Goal: Transaction & Acquisition: Purchase product/service

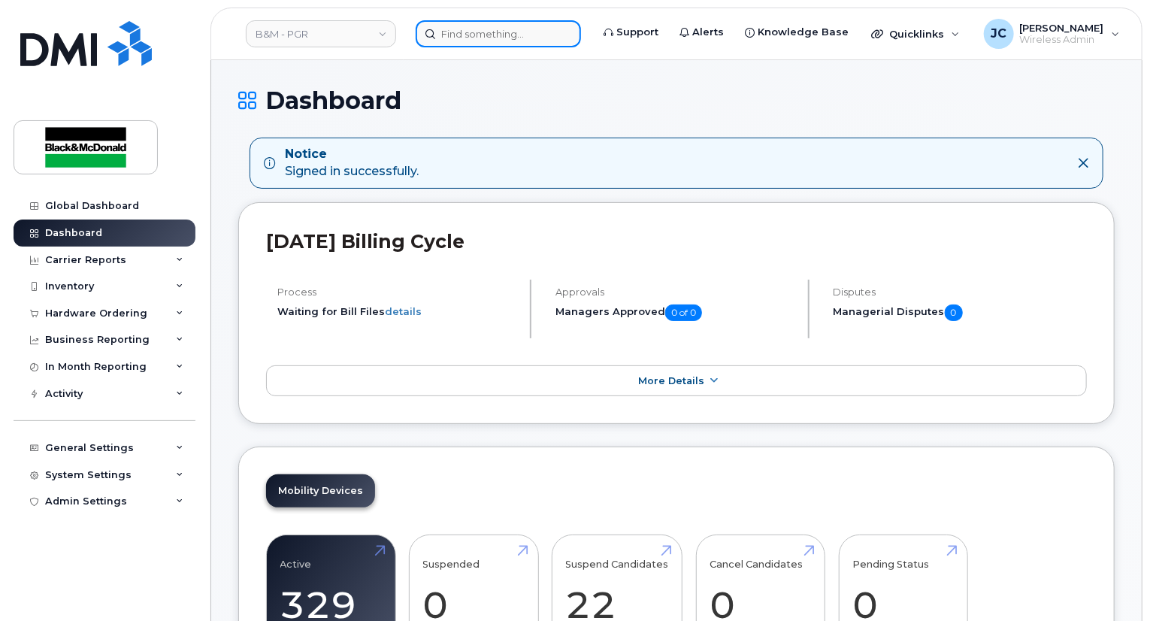
click at [476, 40] on input at bounding box center [498, 33] width 165 height 27
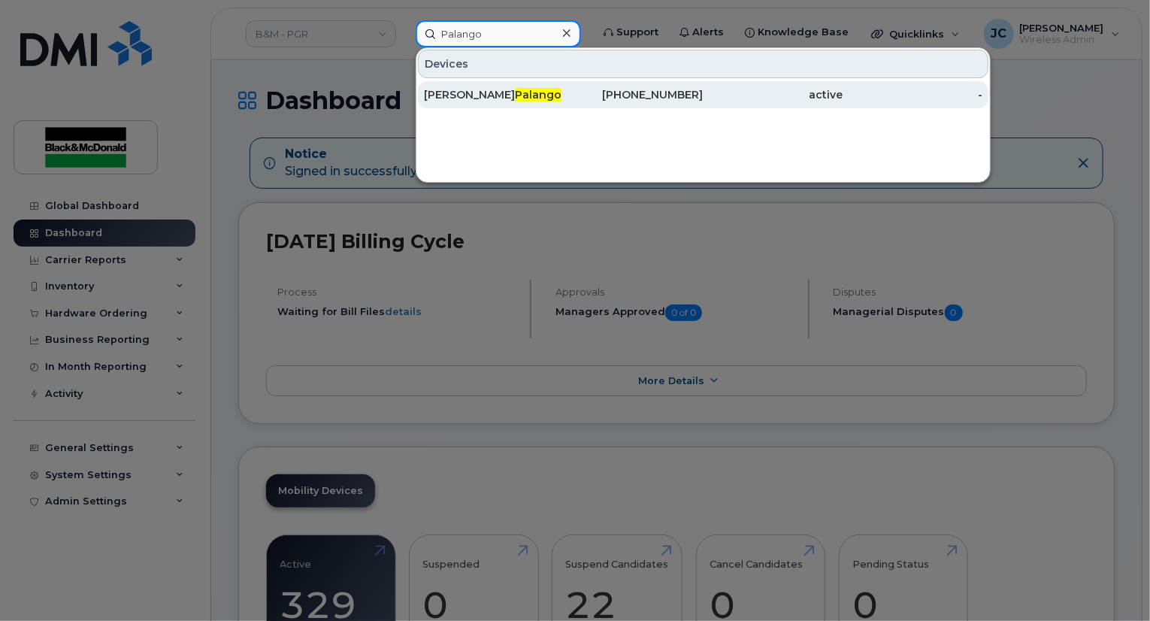
type input "Palango"
click at [703, 99] on div "active" at bounding box center [773, 94] width 140 height 15
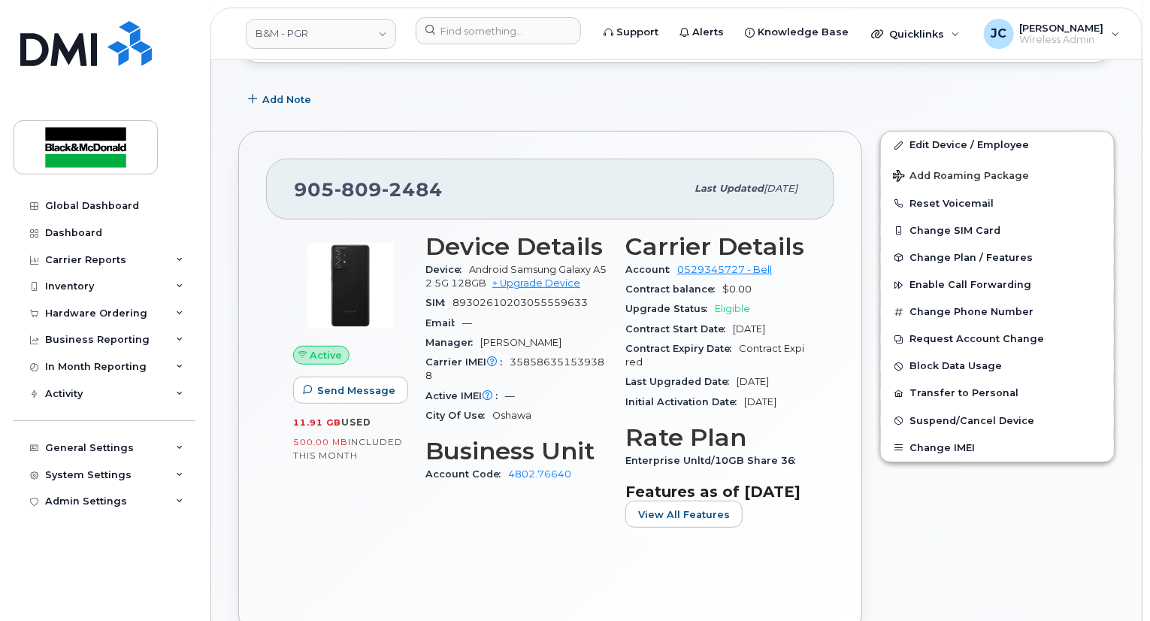
scroll to position [232, 0]
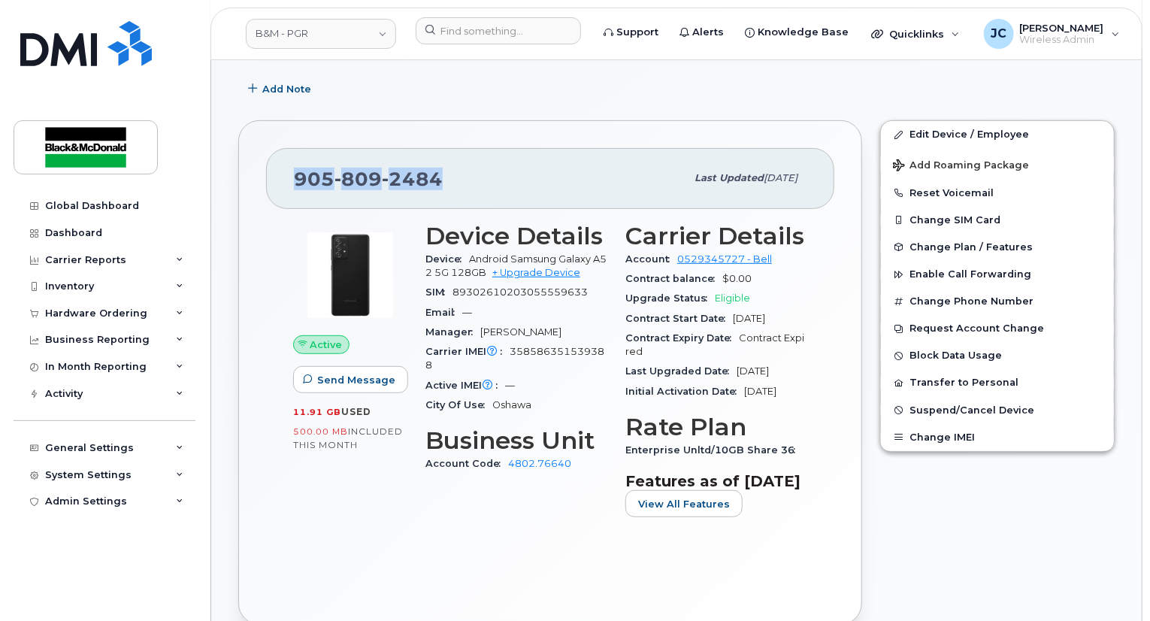
drag, startPoint x: 449, startPoint y: 175, endPoint x: 289, endPoint y: 188, distance: 159.8
click at [289, 188] on div "905 809 2484 Last updated Sep 18, 2024" at bounding box center [550, 178] width 568 height 60
copy span "905 809 2484"
click at [947, 35] on div "Quicklinks" at bounding box center [916, 34] width 110 height 30
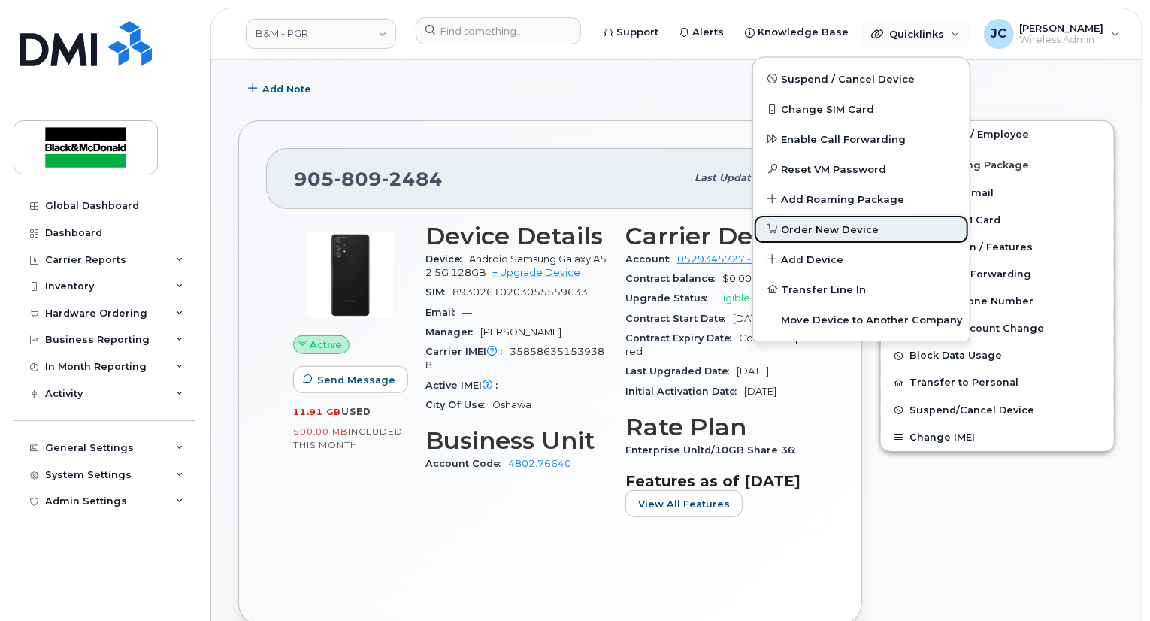
click at [809, 232] on span "Order New Device" at bounding box center [831, 229] width 98 height 15
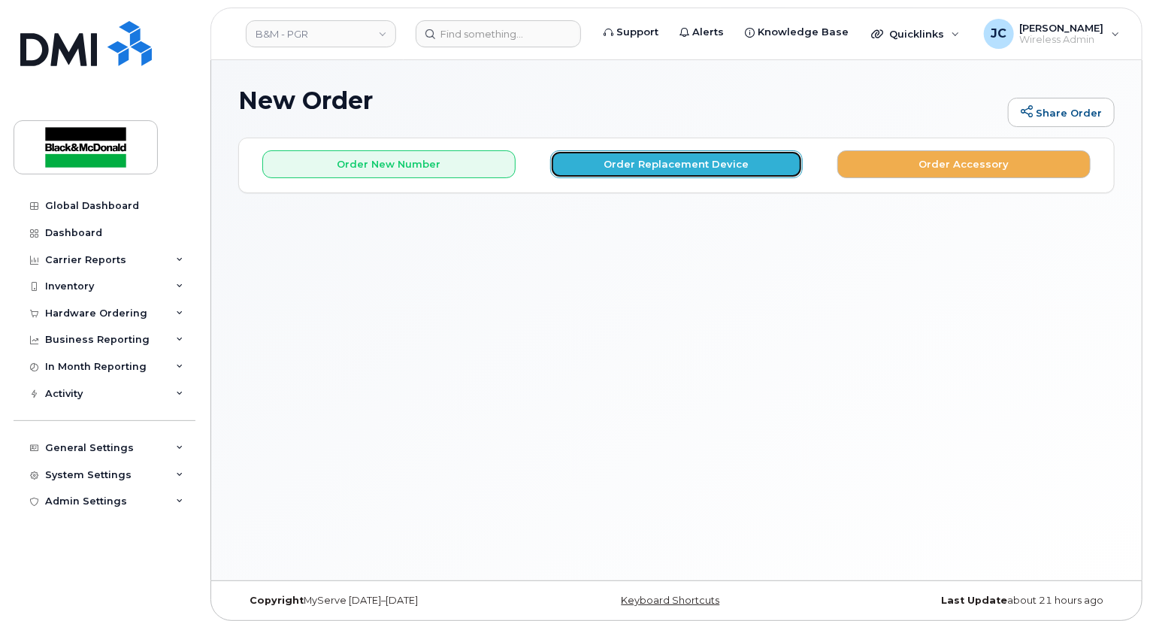
click at [657, 153] on button "Order Replacement Device" at bounding box center [676, 164] width 253 height 28
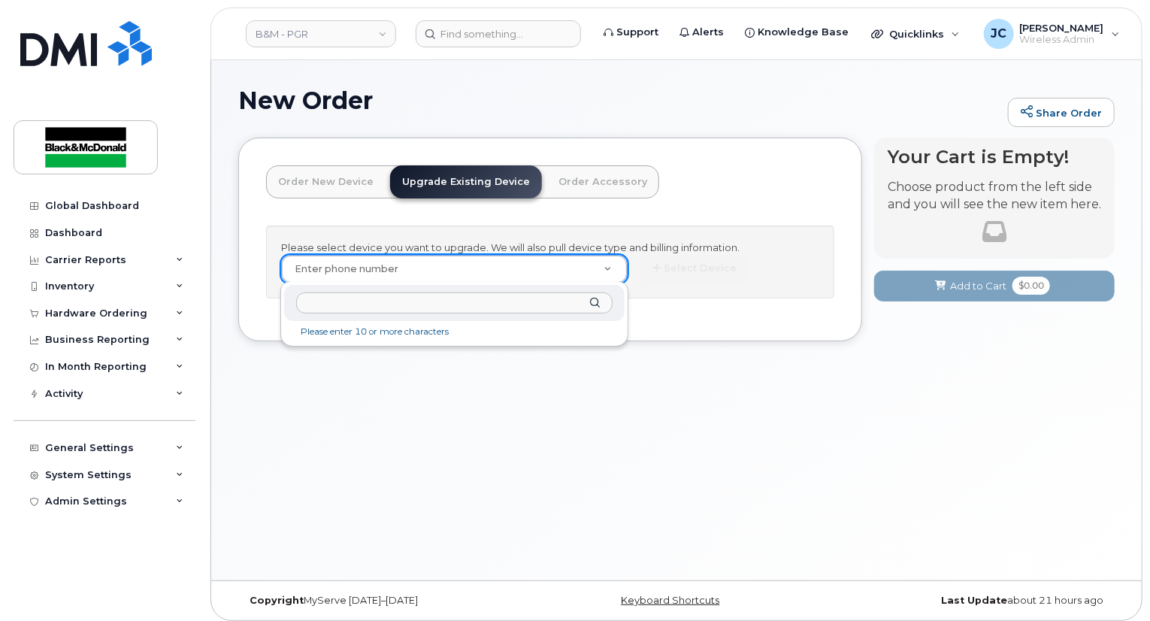
click at [332, 298] on input "text" at bounding box center [454, 303] width 316 height 22
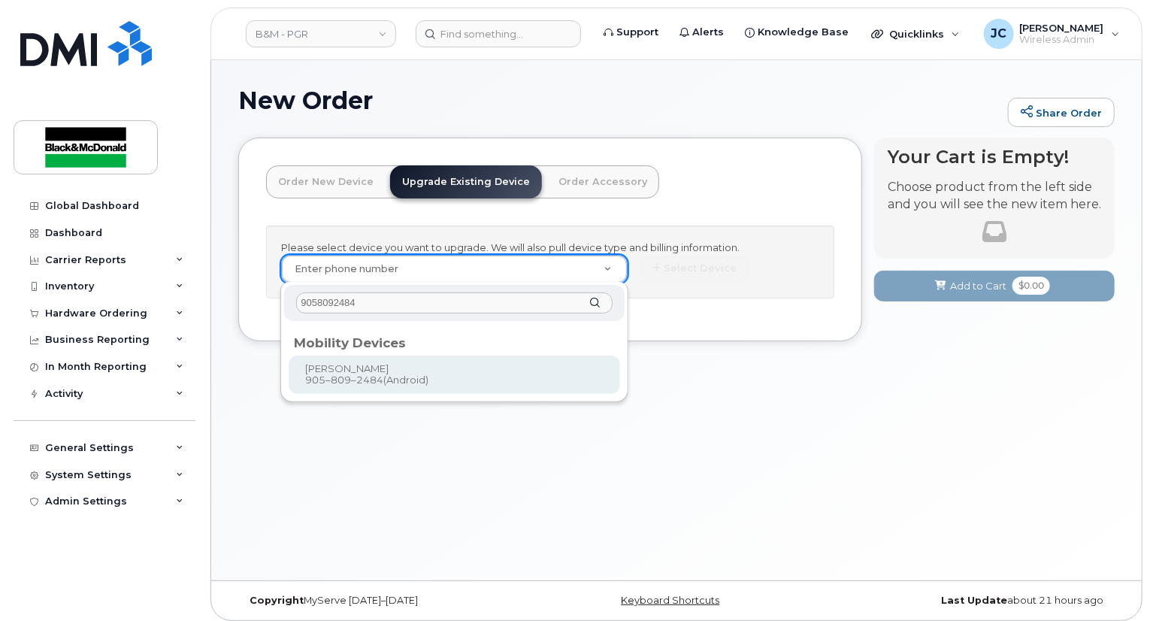
type input "9058092484"
type input "401811"
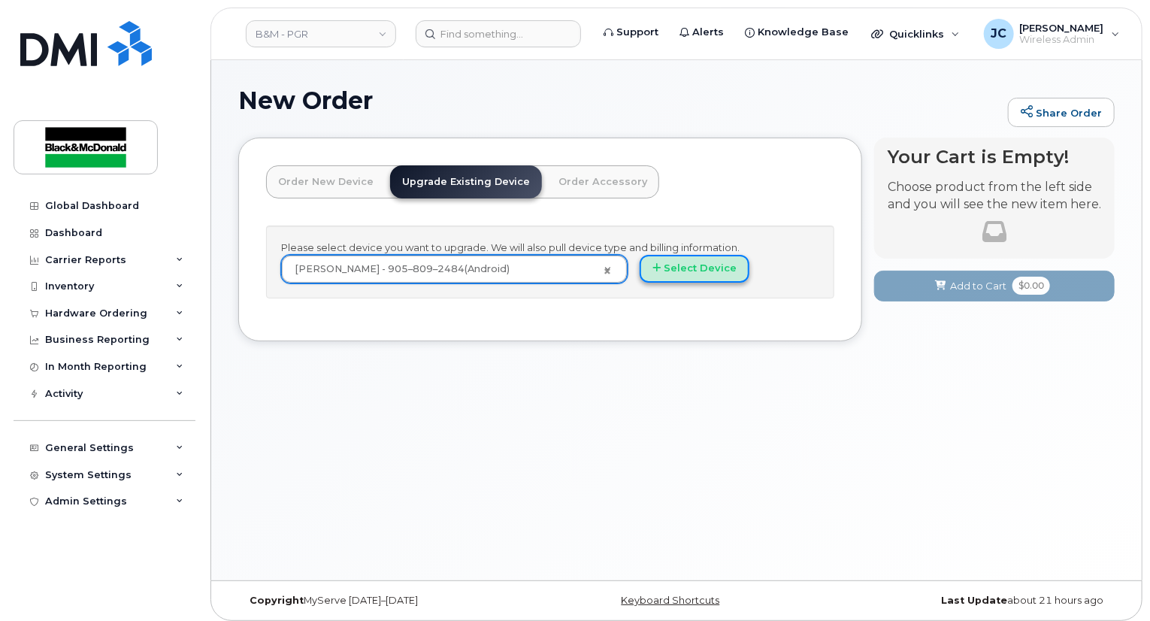
click at [687, 270] on button "Select Device" at bounding box center [695, 269] width 110 height 28
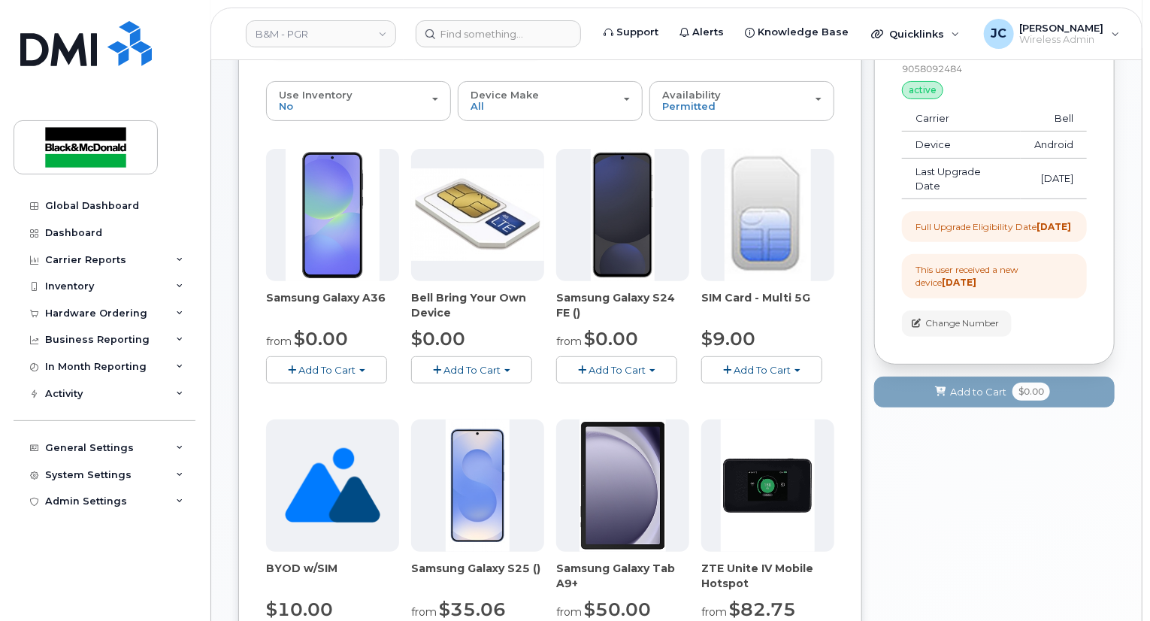
scroll to position [150, 0]
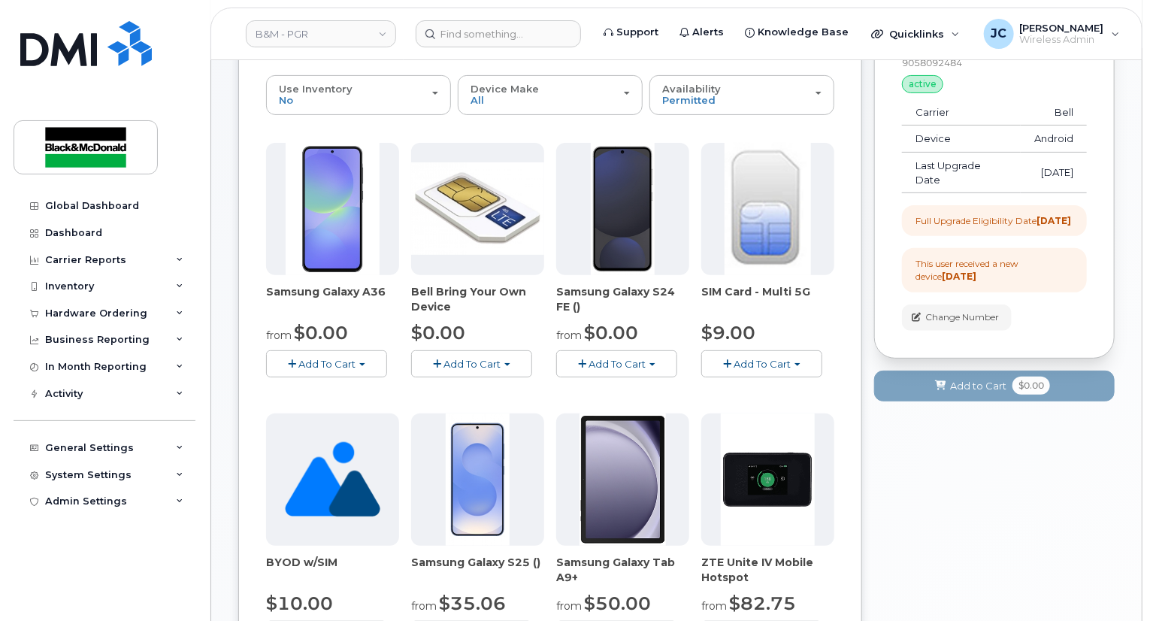
click at [611, 366] on span "Add To Cart" at bounding box center [616, 364] width 57 height 12
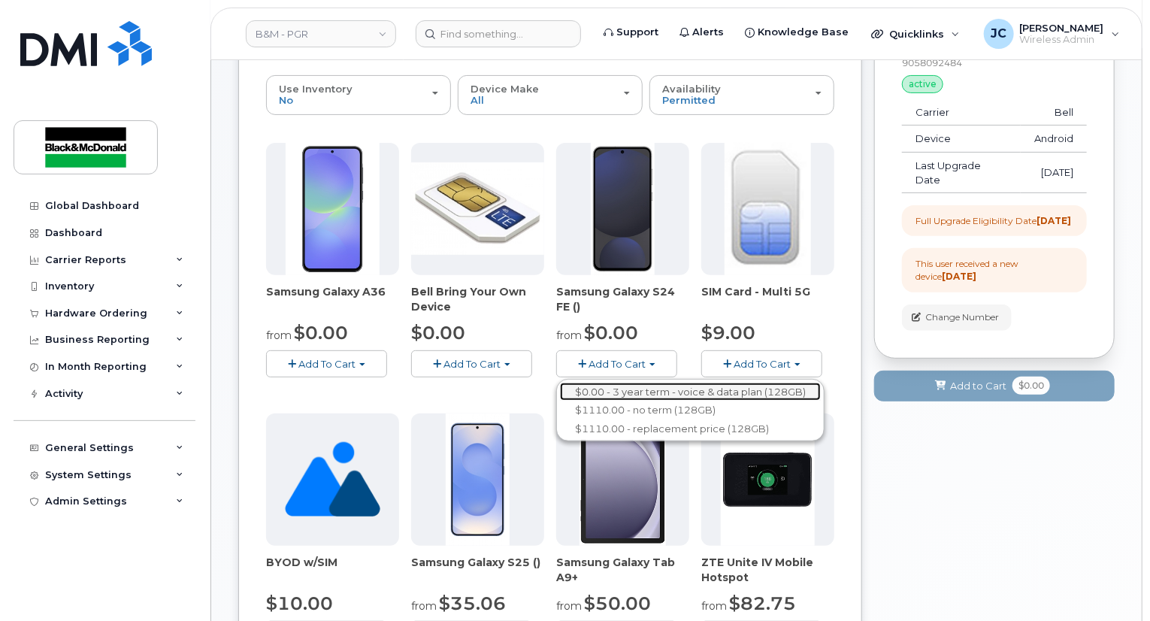
click at [613, 389] on link "$0.00 - 3 year term - voice & data plan (128GB)" at bounding box center [690, 392] width 261 height 19
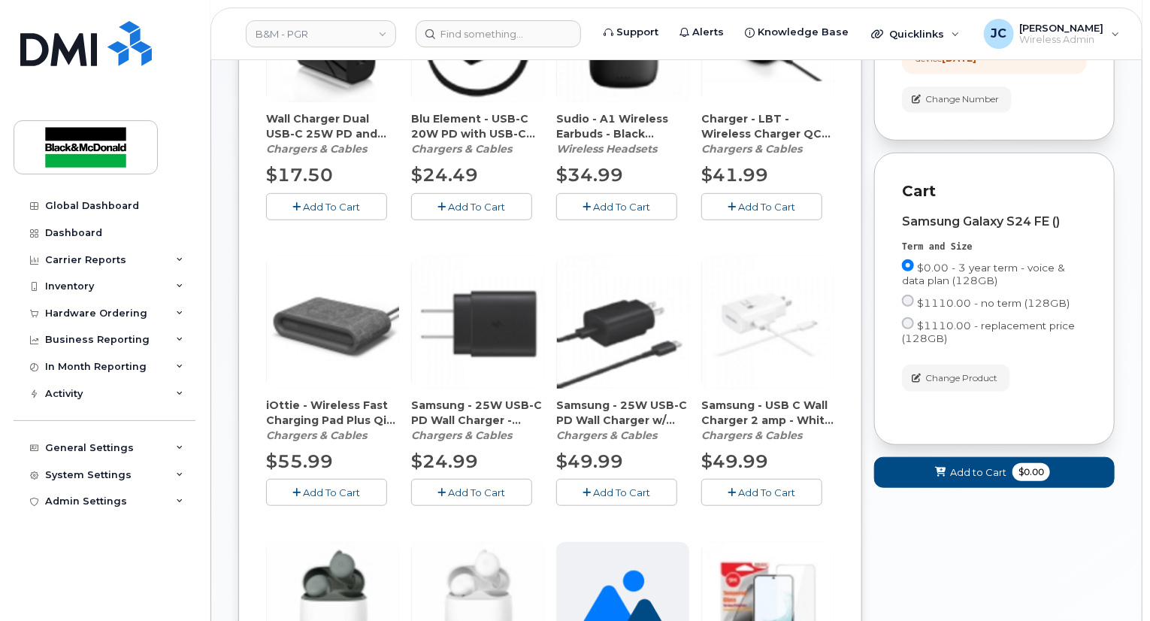
scroll to position [376, 0]
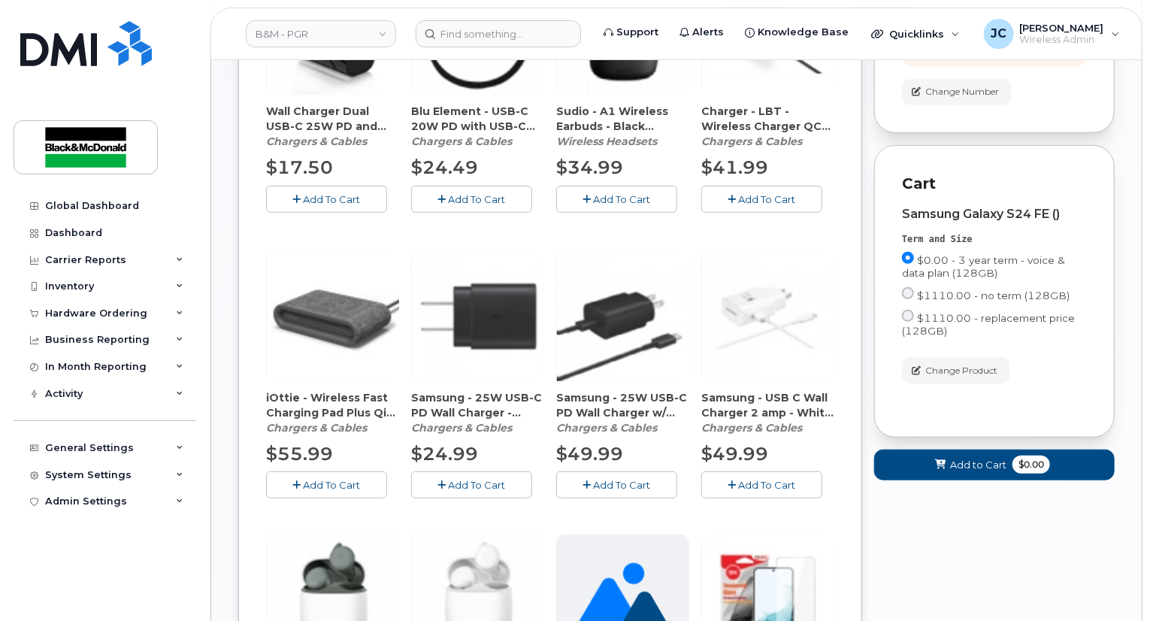
click at [618, 488] on span "Add To Cart" at bounding box center [622, 485] width 57 height 12
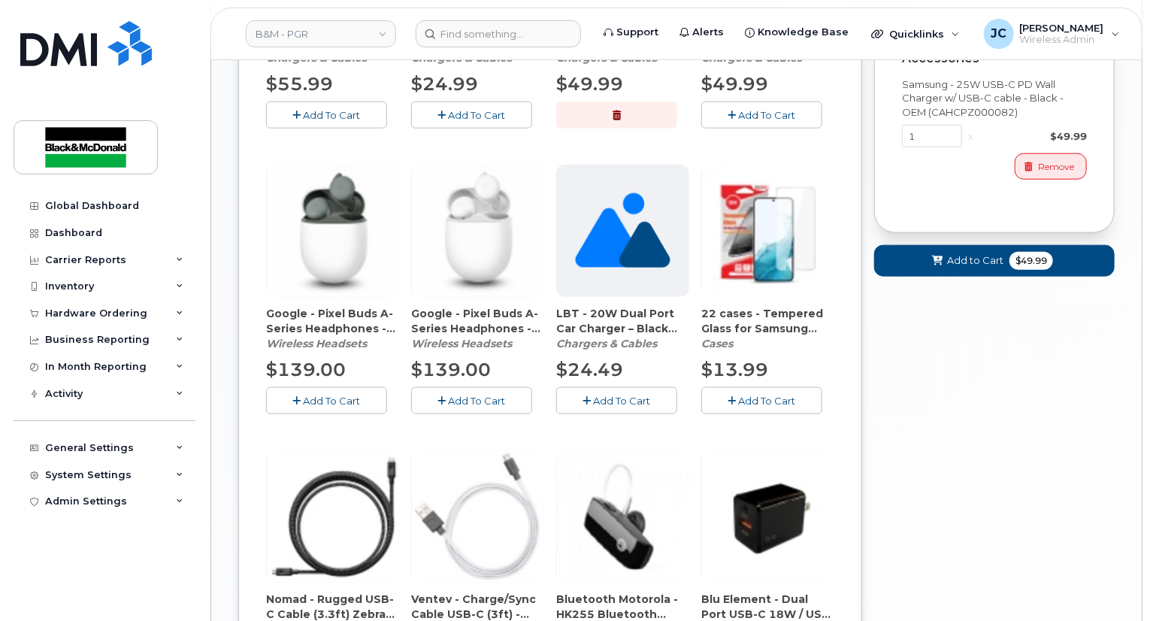
scroll to position [752, 0]
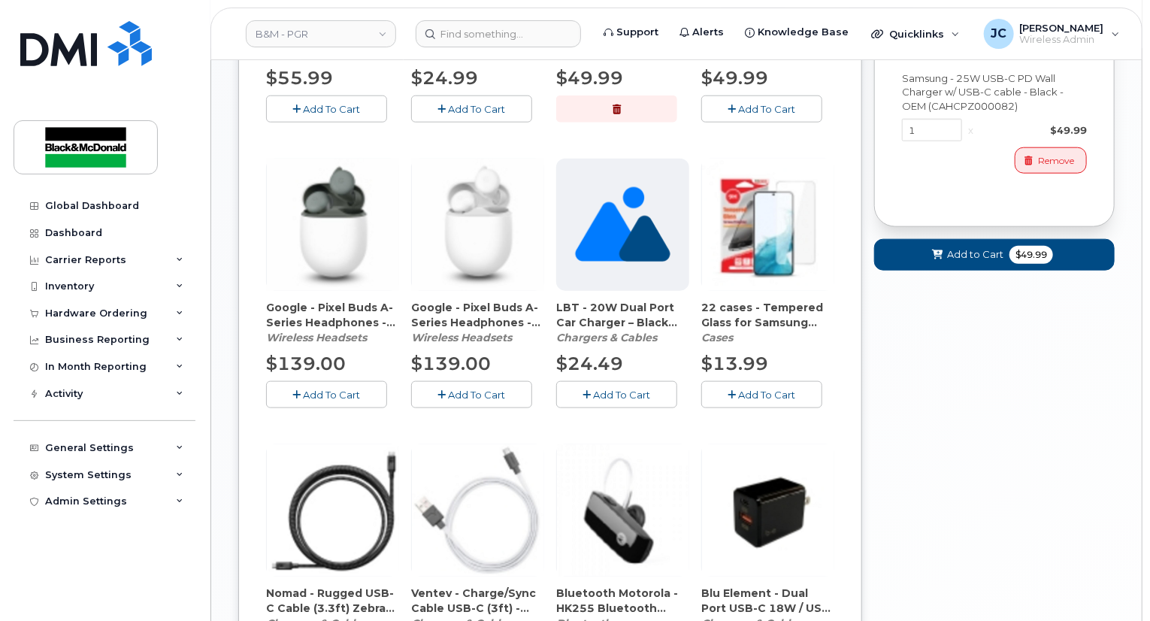
click at [762, 397] on span "Add To Cart" at bounding box center [767, 395] width 57 height 12
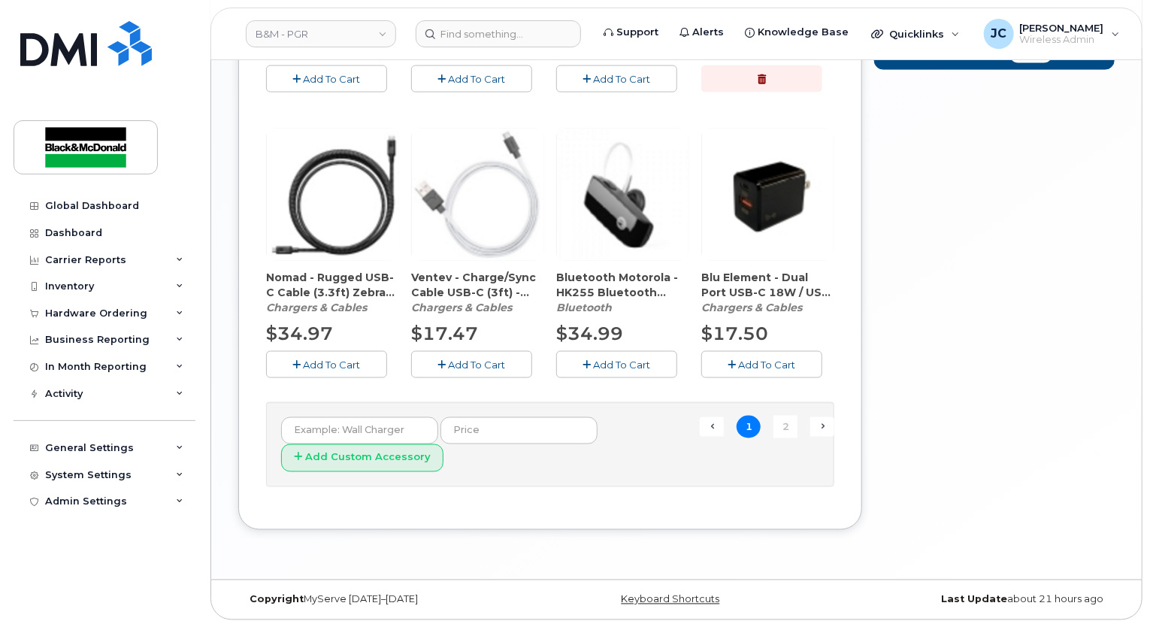
scroll to position [1071, 0]
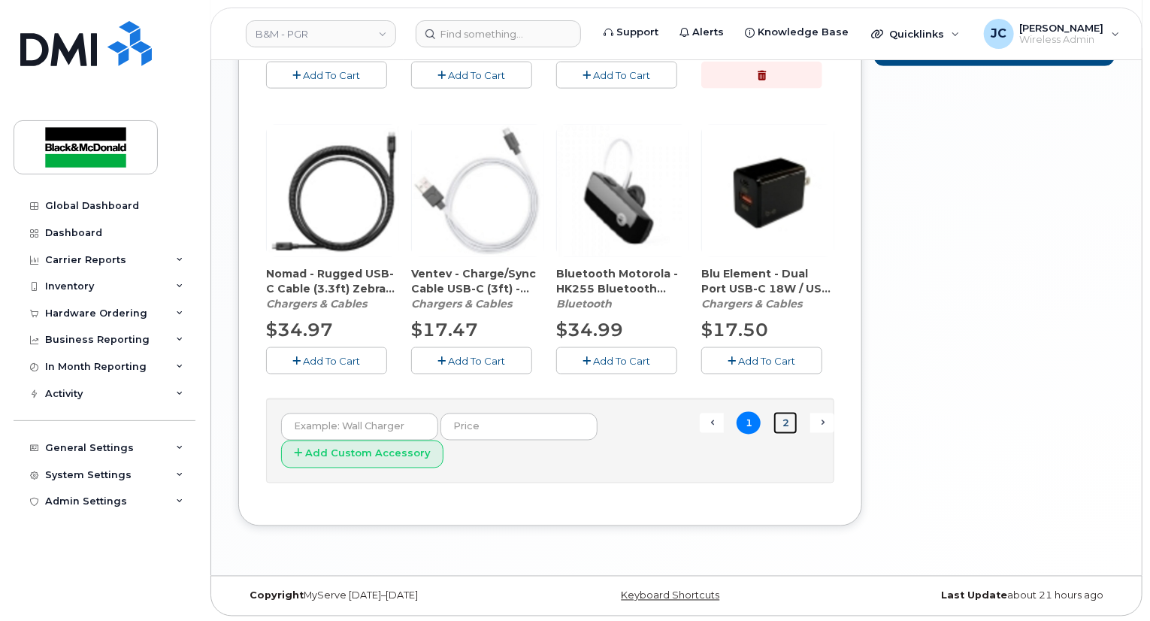
click at [785, 422] on link "2" at bounding box center [785, 423] width 24 height 23
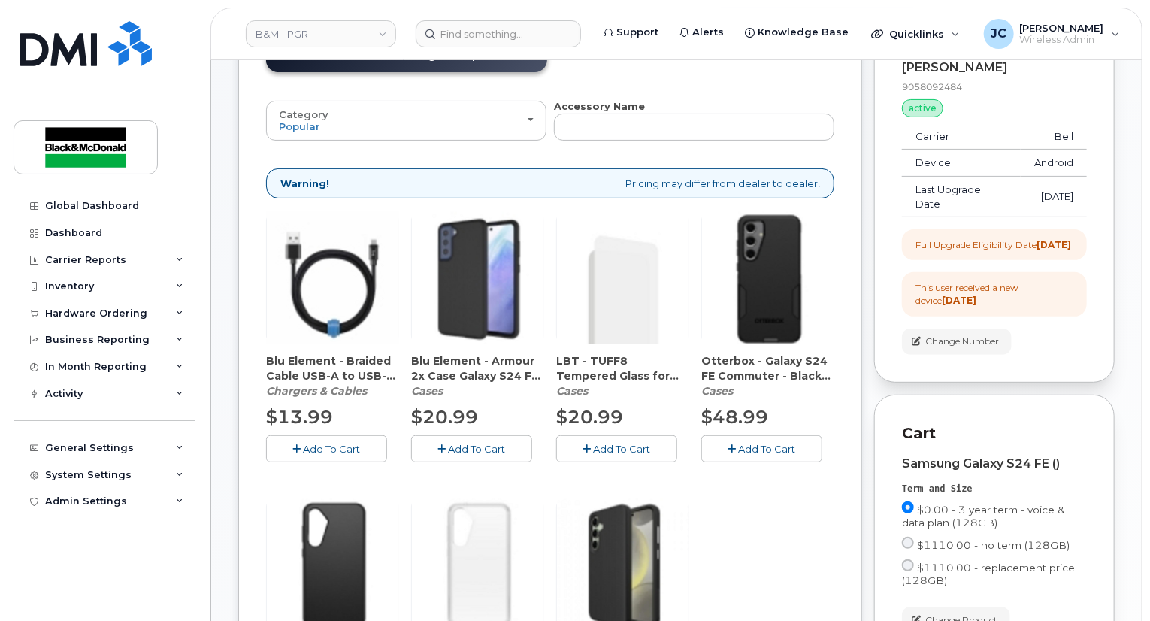
scroll to position [102, 0]
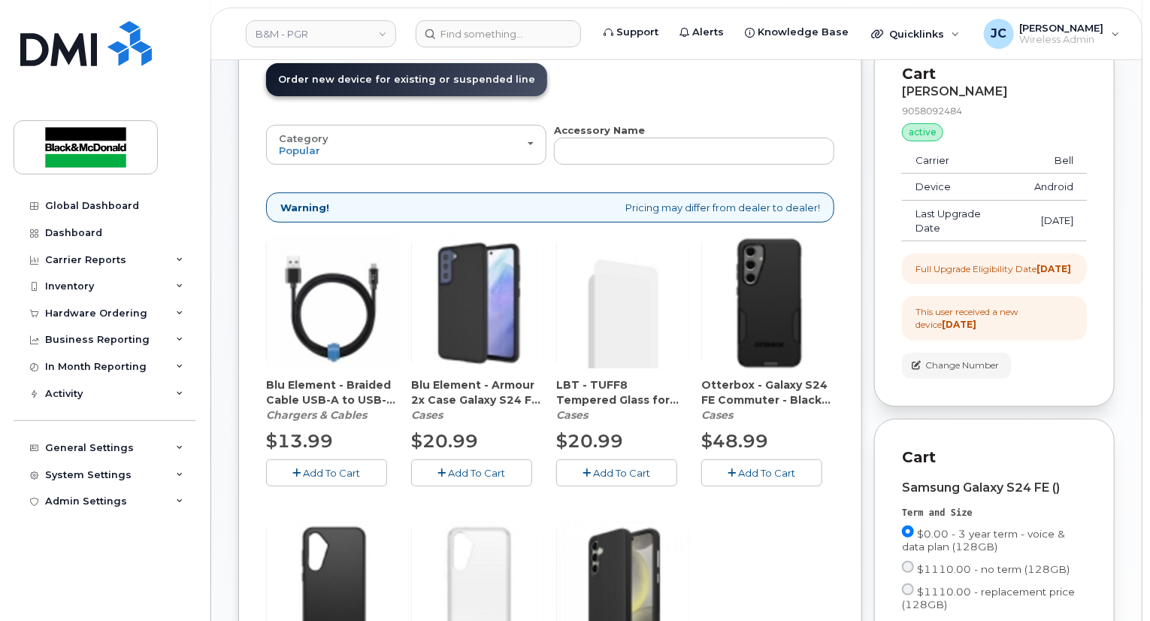
click at [738, 470] on button "Add To Cart" at bounding box center [761, 472] width 121 height 26
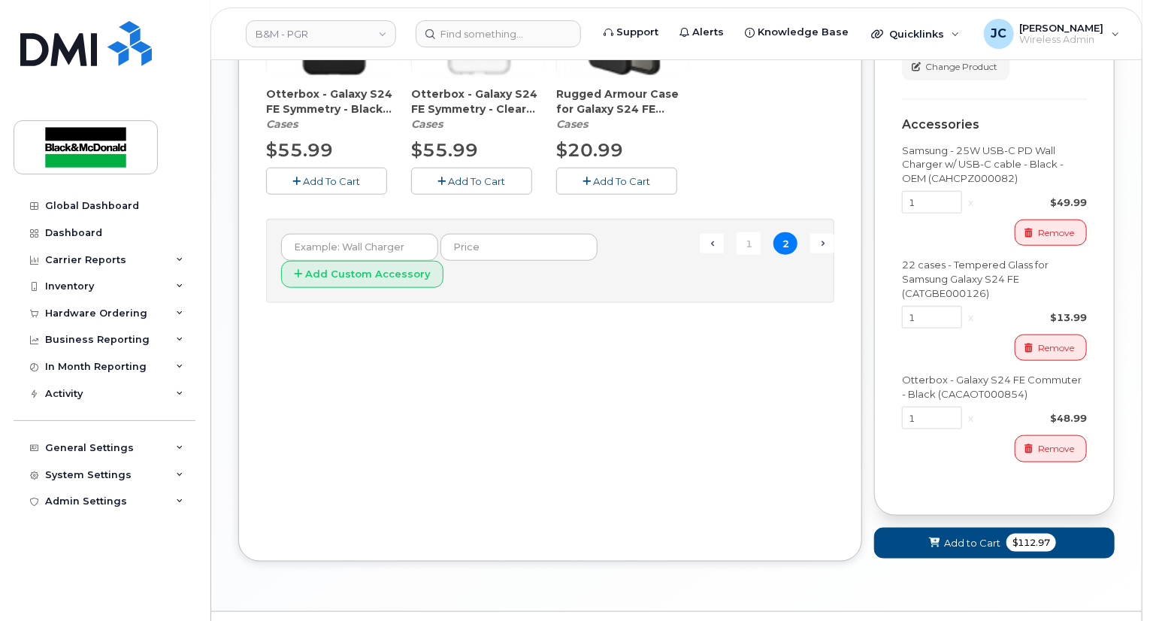
scroll to position [729, 0]
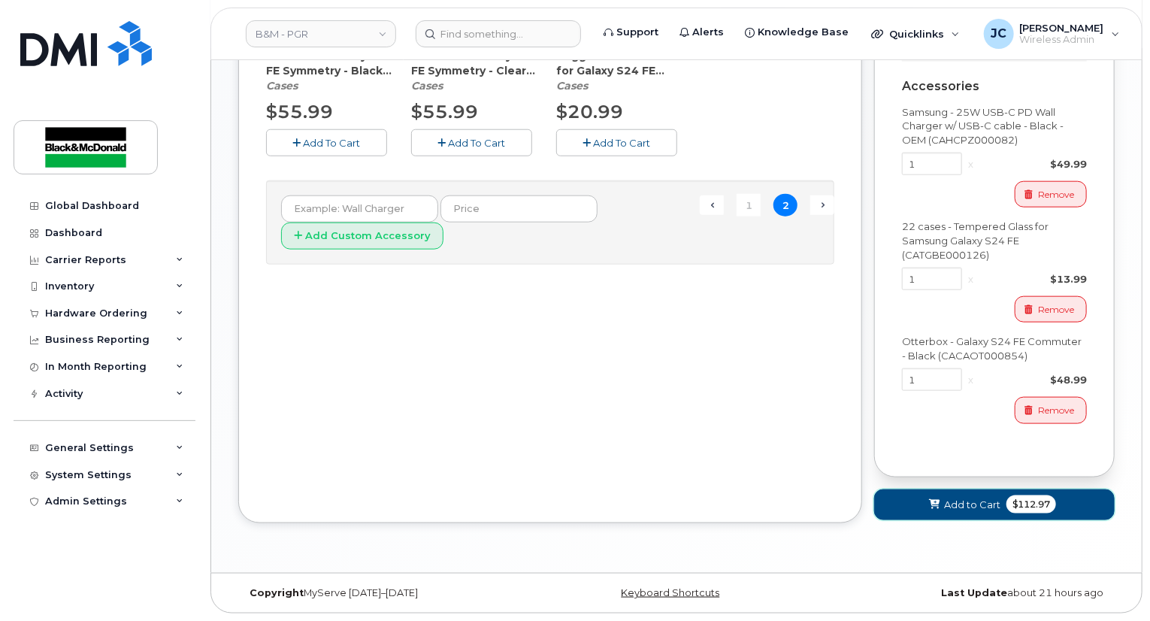
click at [968, 512] on button "Add to Cart $112.97" at bounding box center [994, 504] width 240 height 31
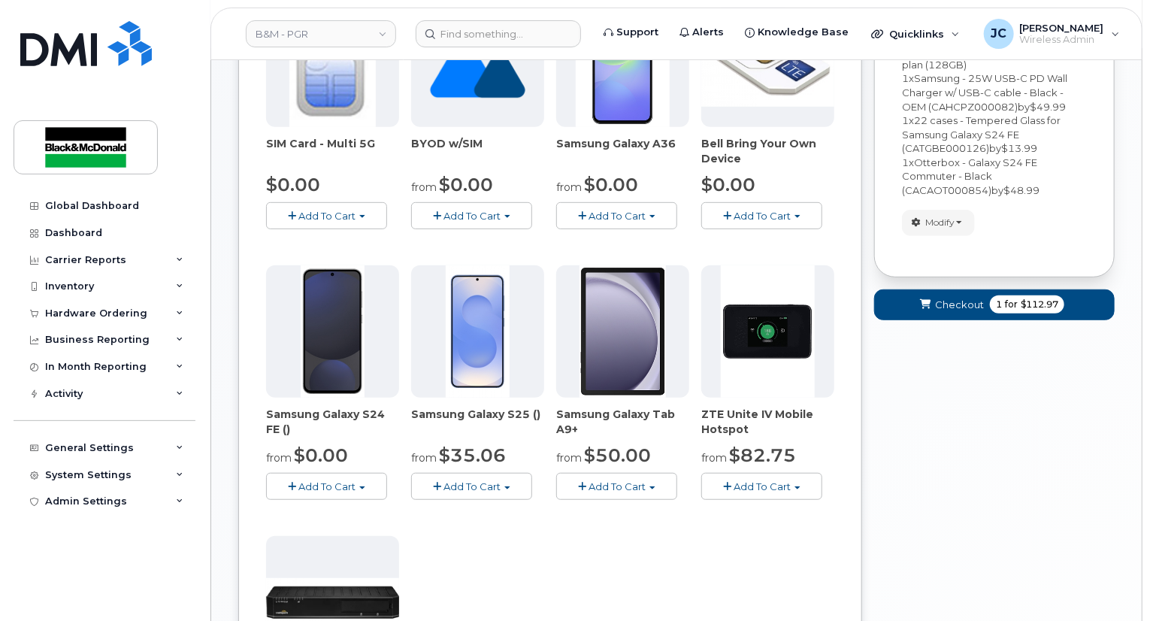
scroll to position [268, 0]
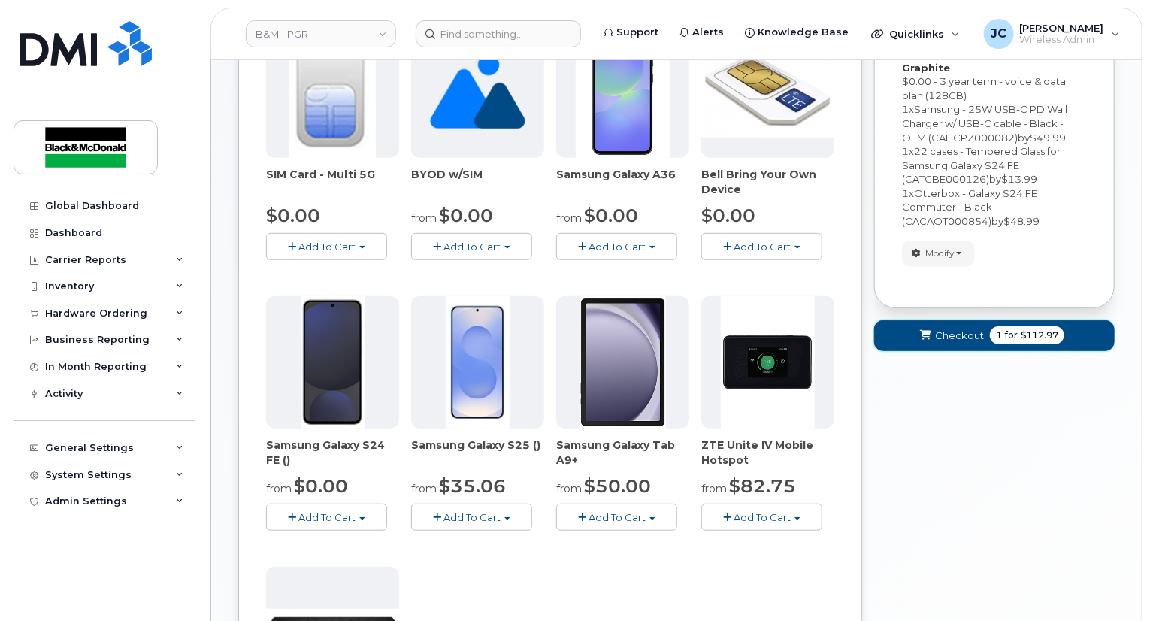
click at [965, 328] on span "Checkout" at bounding box center [959, 335] width 49 height 14
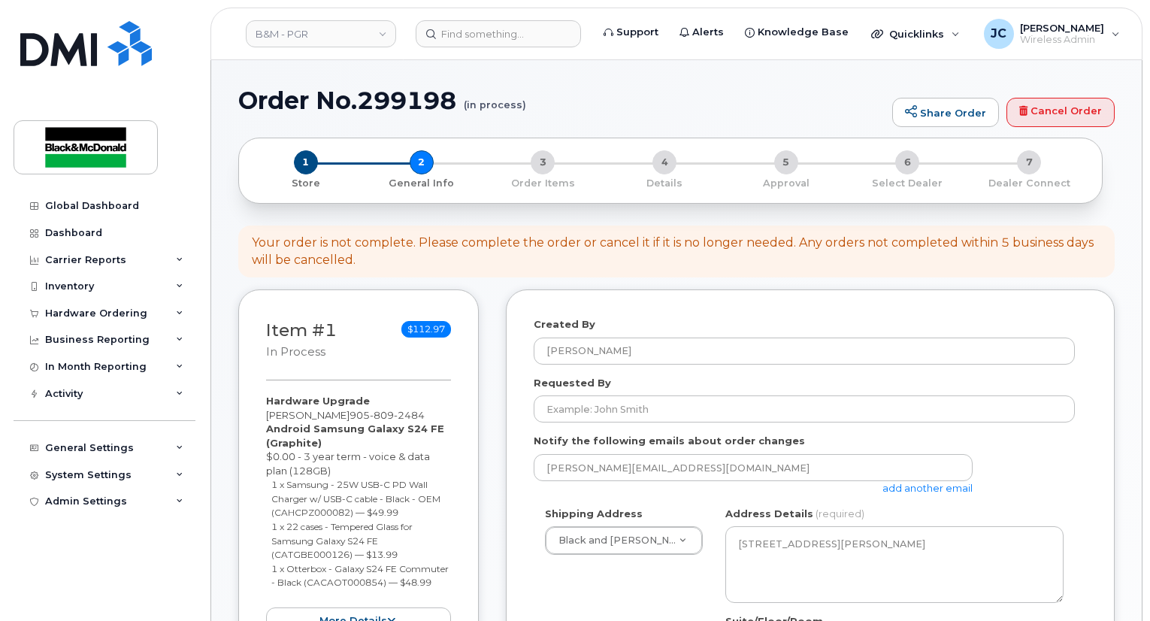
select select
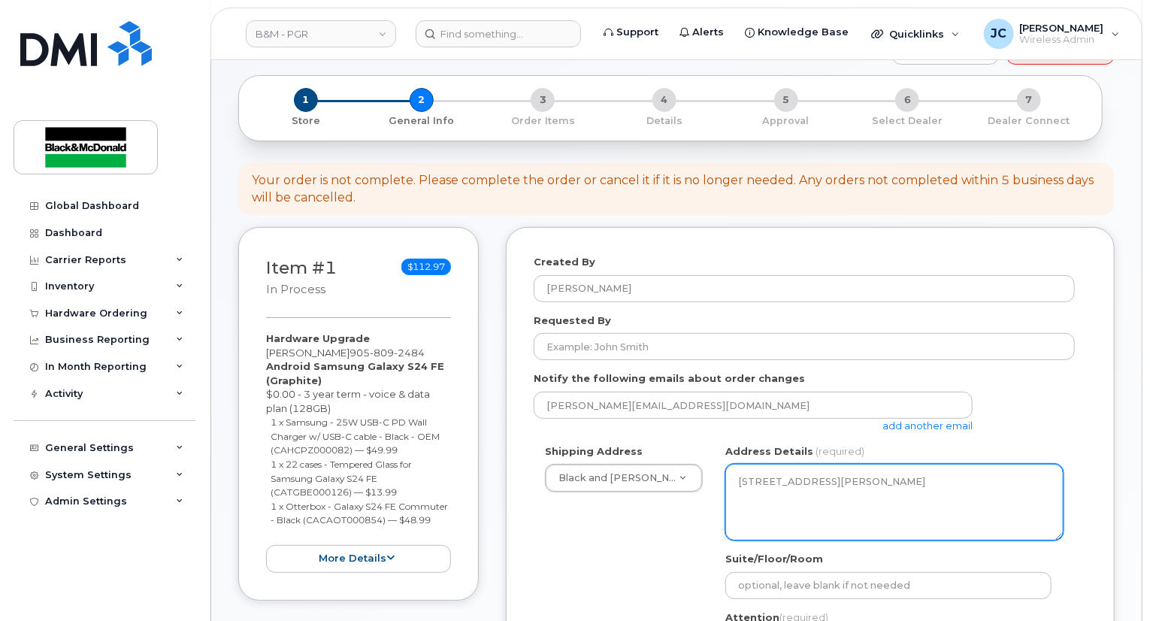
scroll to position [225, 0]
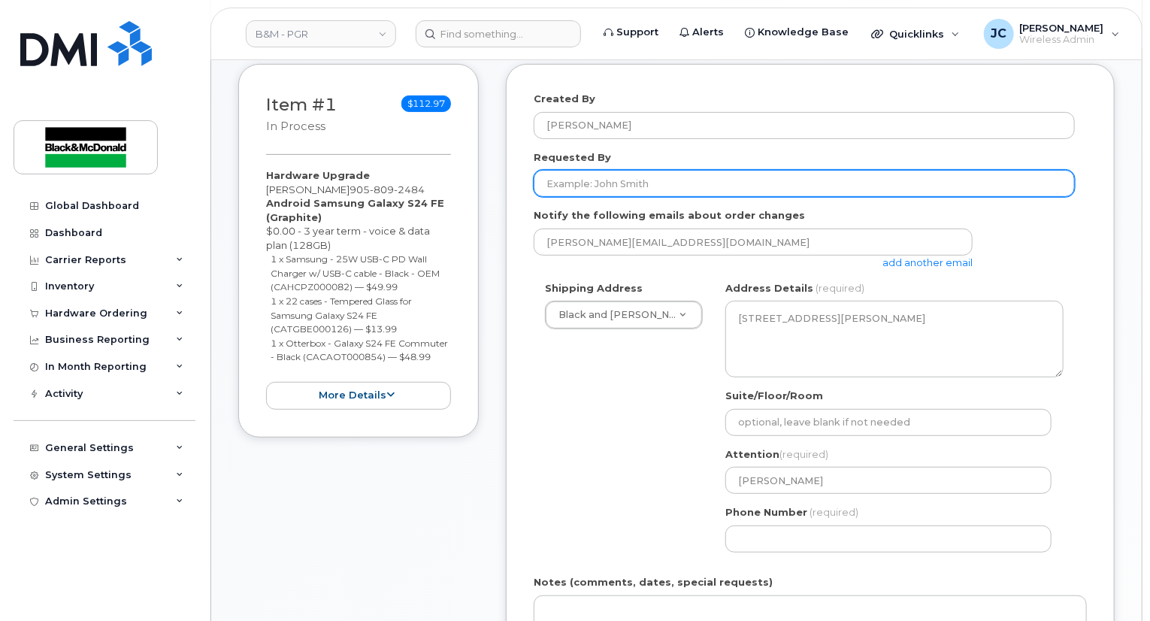
click at [598, 174] on input "Requested By" at bounding box center [804, 183] width 541 height 27
type input "upgrade"
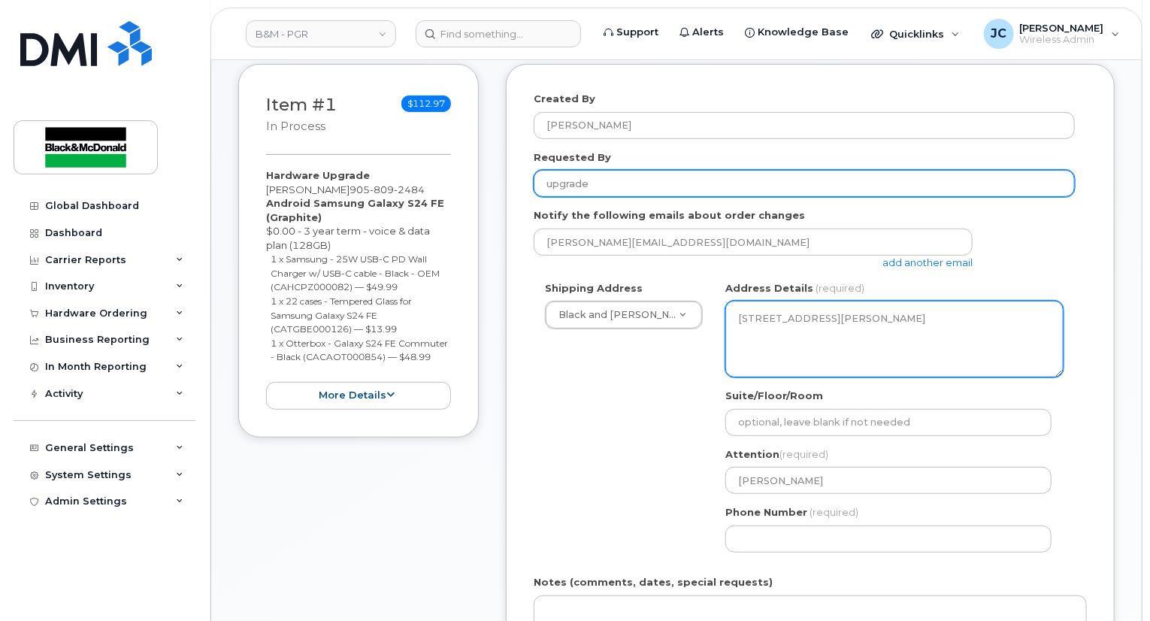
scroll to position [376, 0]
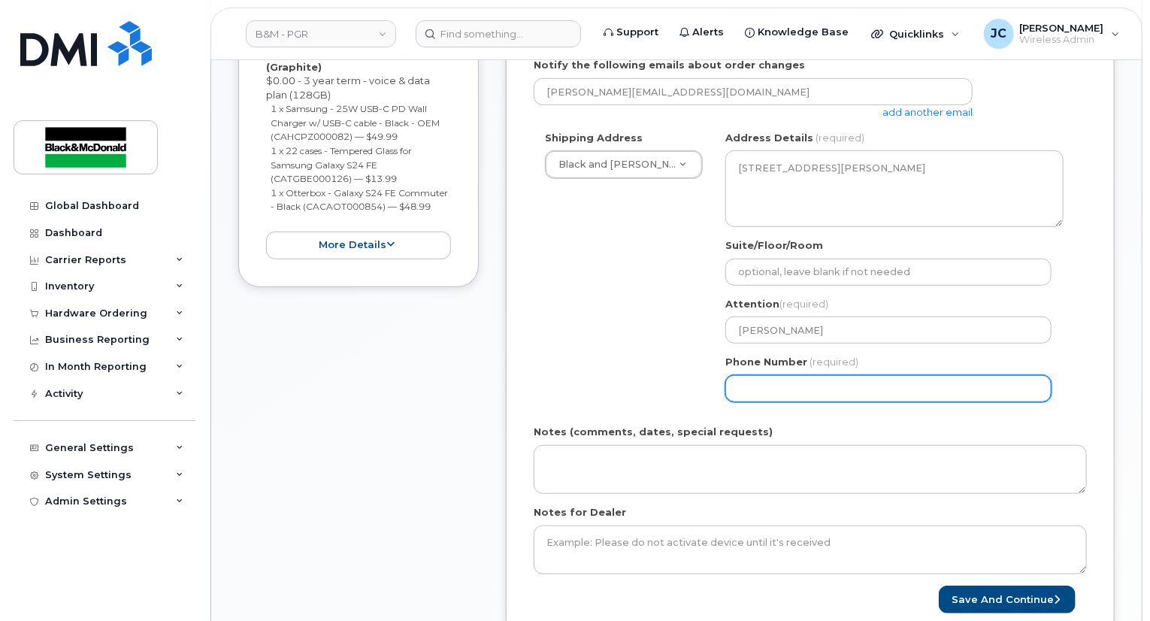
click at [785, 383] on input "Phone Number" at bounding box center [888, 388] width 326 height 27
select select
type input "905621313"
select select
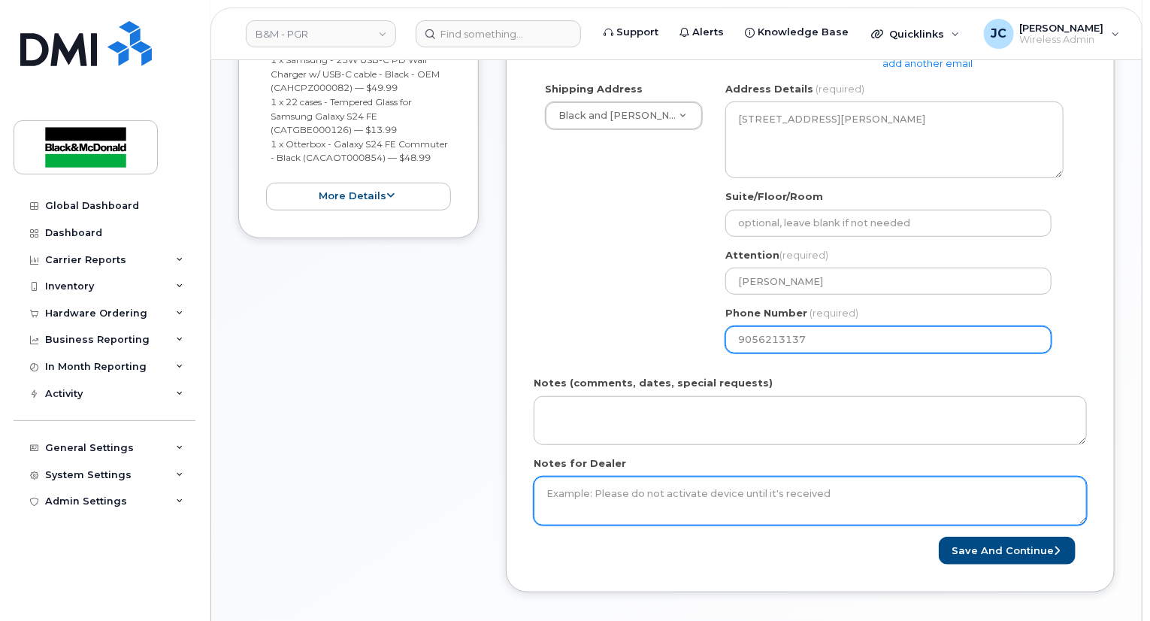
scroll to position [451, 0]
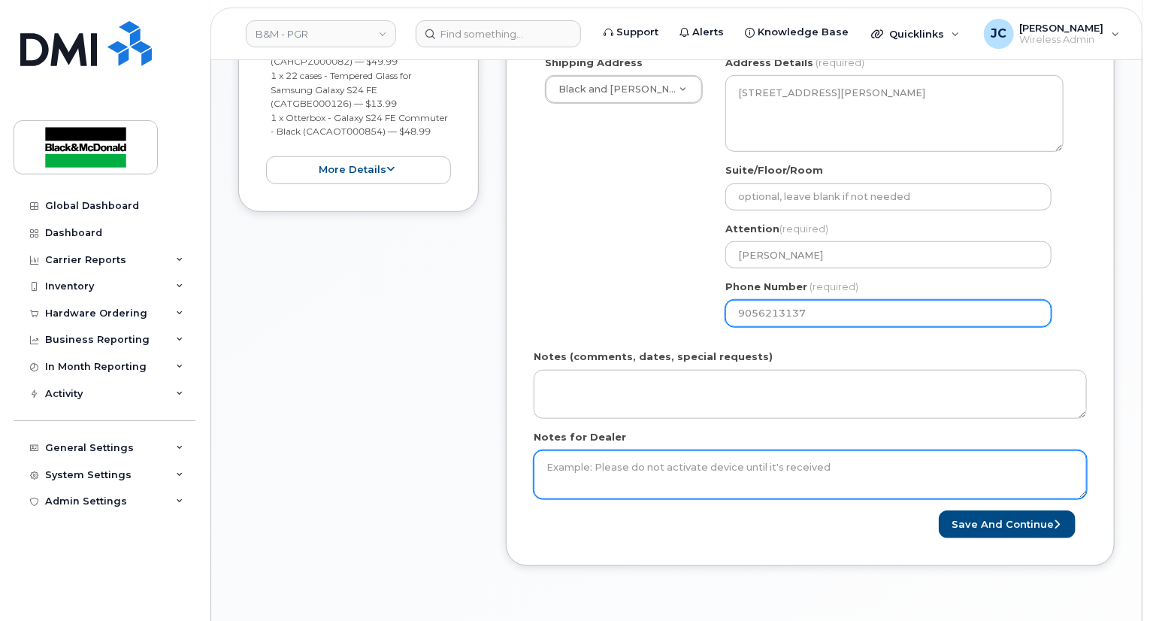
type input "9056213137"
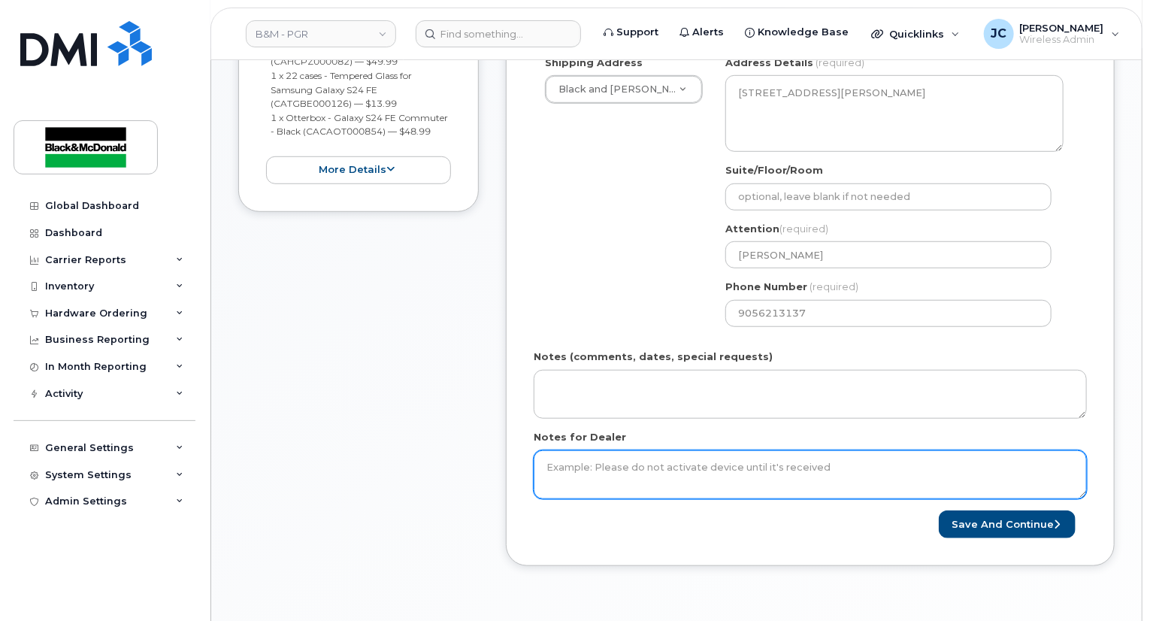
click at [557, 450] on textarea "Notes for Dealer" at bounding box center [810, 475] width 553 height 50
click at [550, 478] on textarea "Notes for Dealer" at bounding box center [810, 475] width 553 height 50
click at [556, 473] on textarea "Notes for Dealer" at bounding box center [810, 475] width 553 height 50
type textarea "No New Sim needed. Will use Sim from old phone"
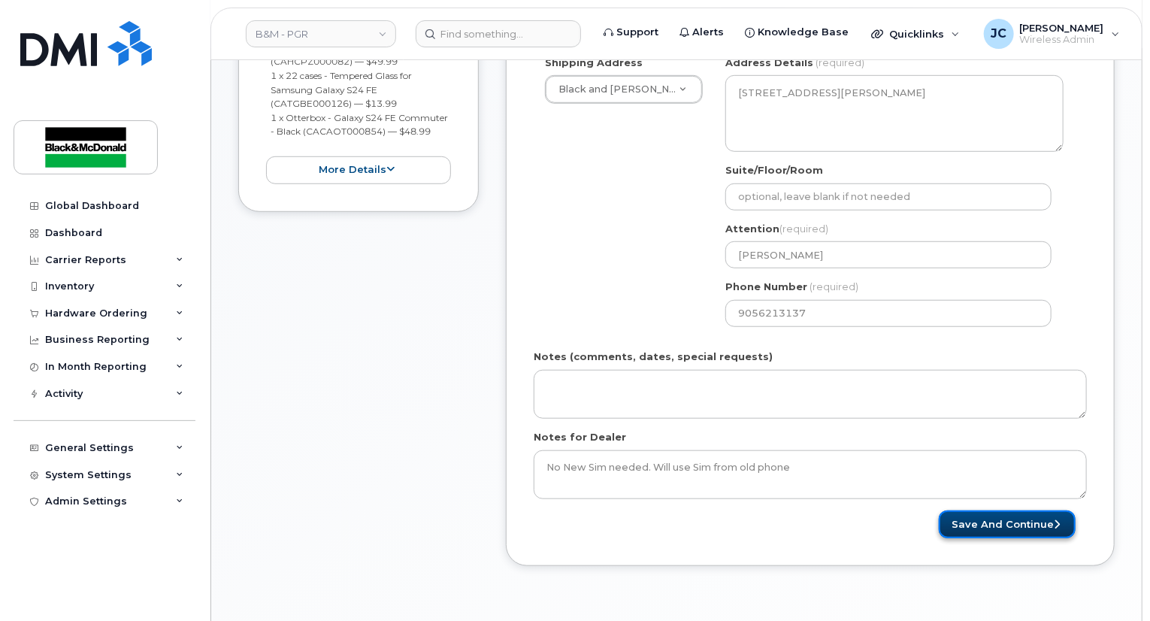
click at [1013, 528] on button "Save and Continue" at bounding box center [1007, 524] width 137 height 28
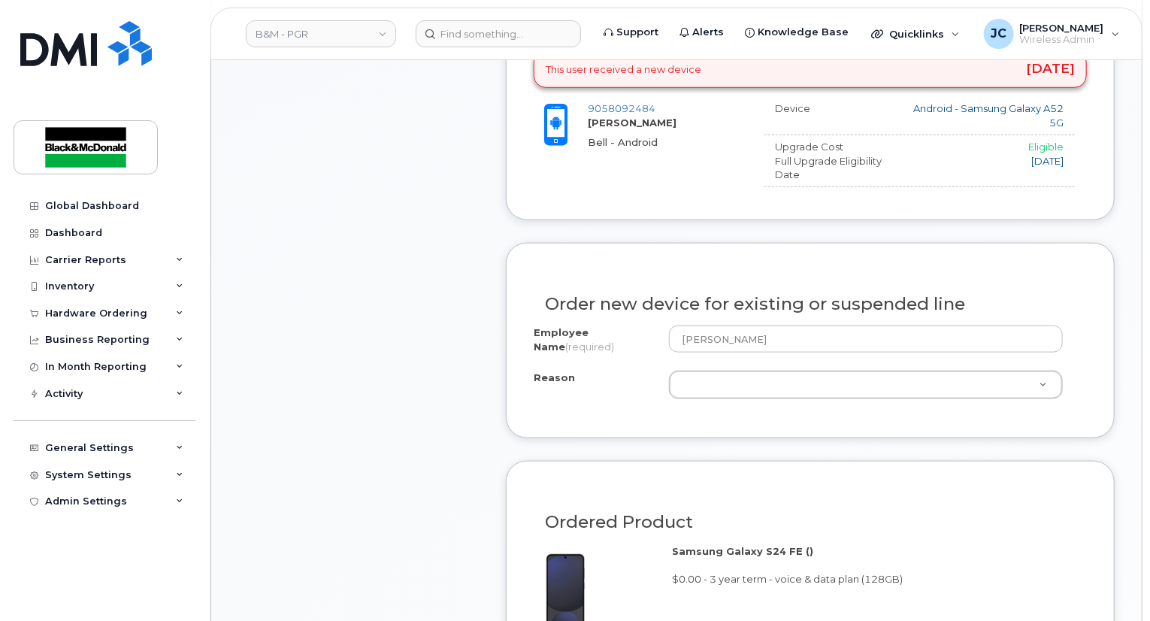
scroll to position [676, 0]
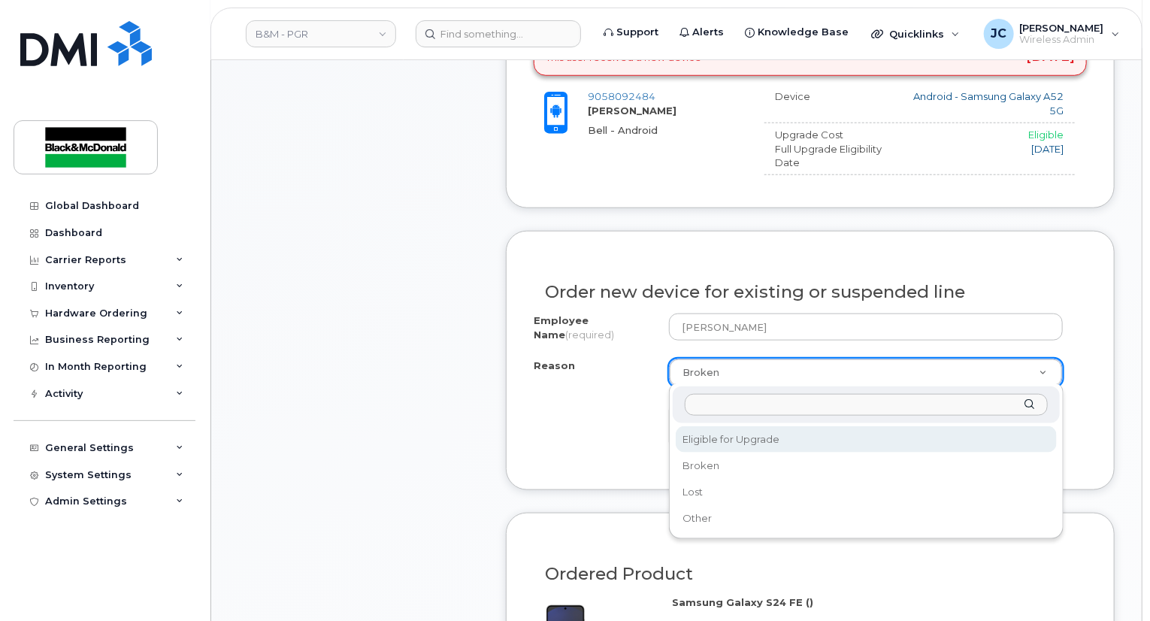
select select "eligible_for_upgrade"
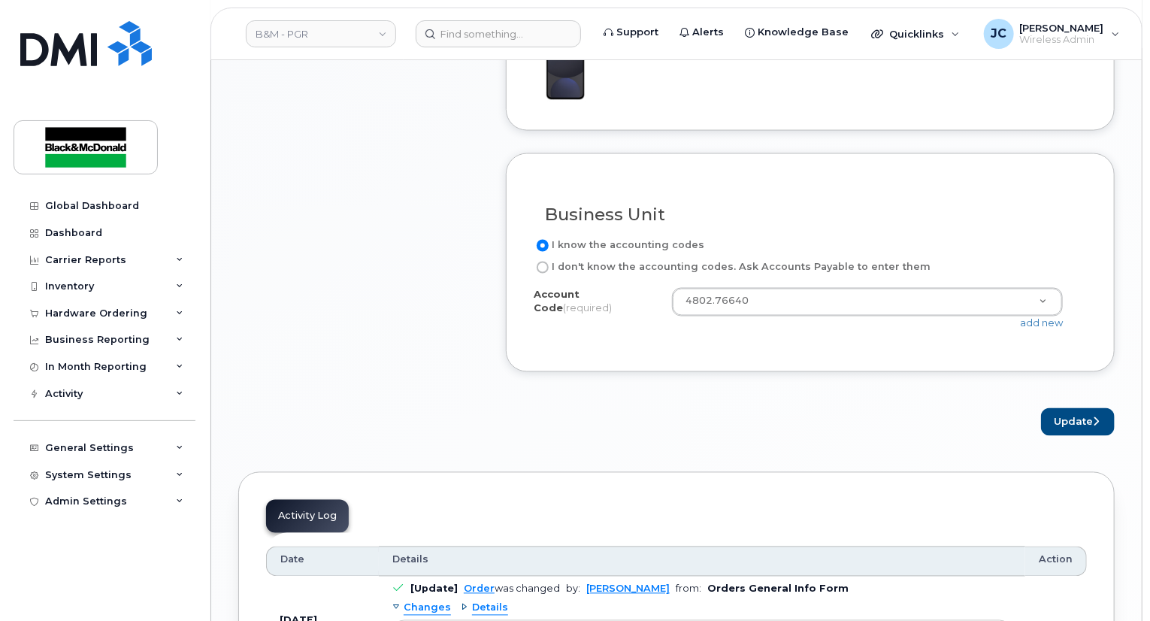
scroll to position [1278, 0]
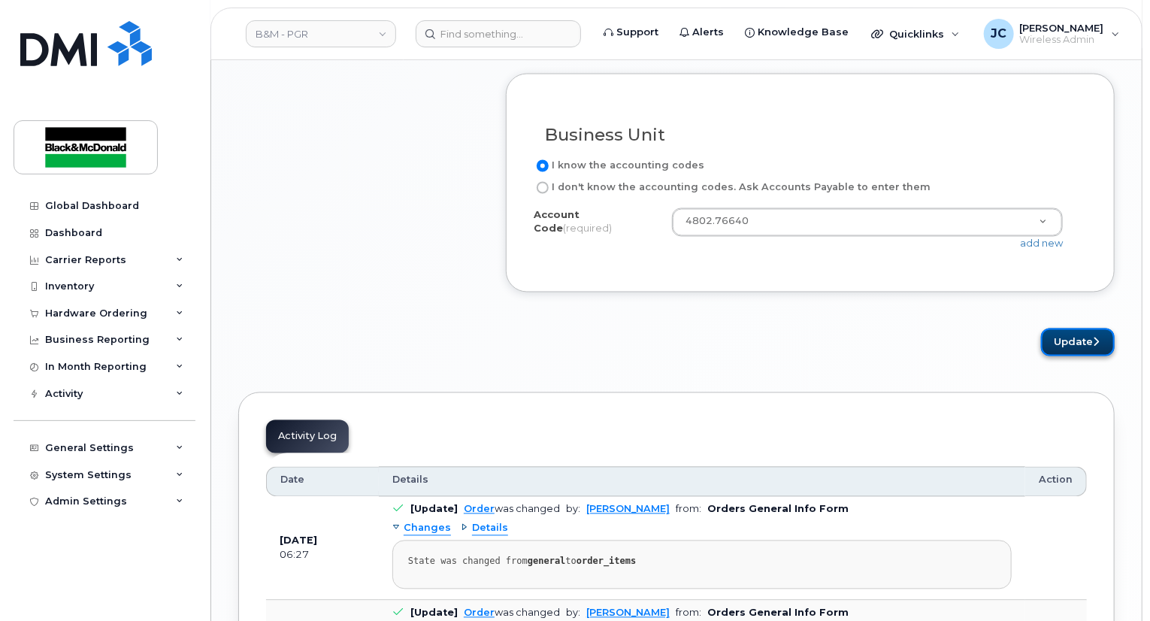
click at [1090, 338] on button "Update" at bounding box center [1078, 342] width 74 height 28
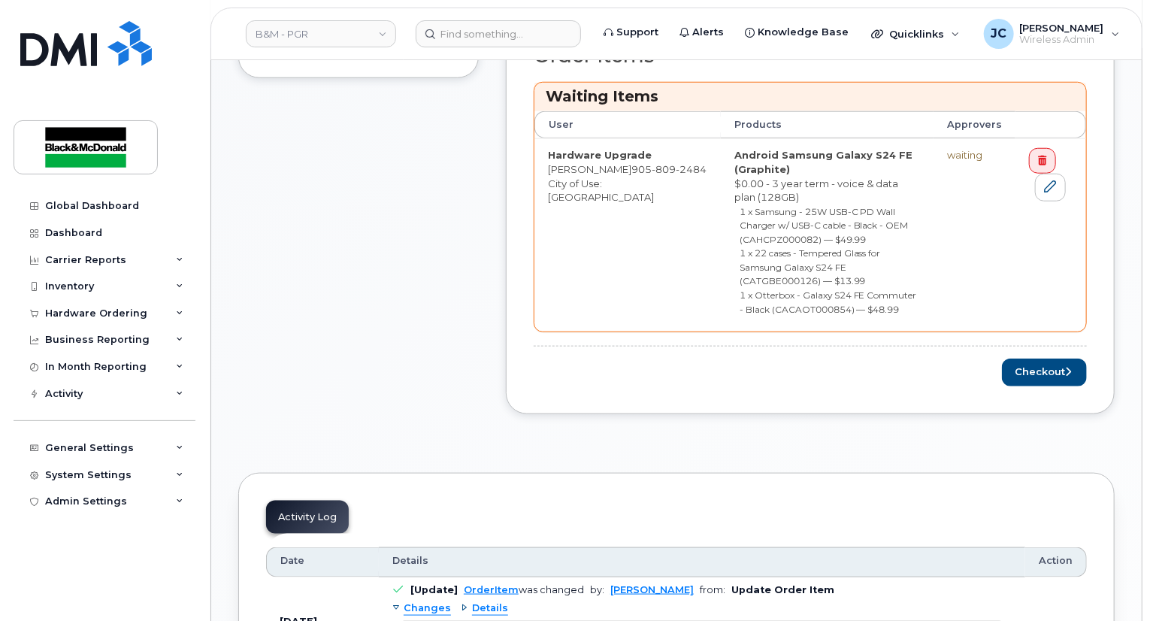
scroll to position [676, 0]
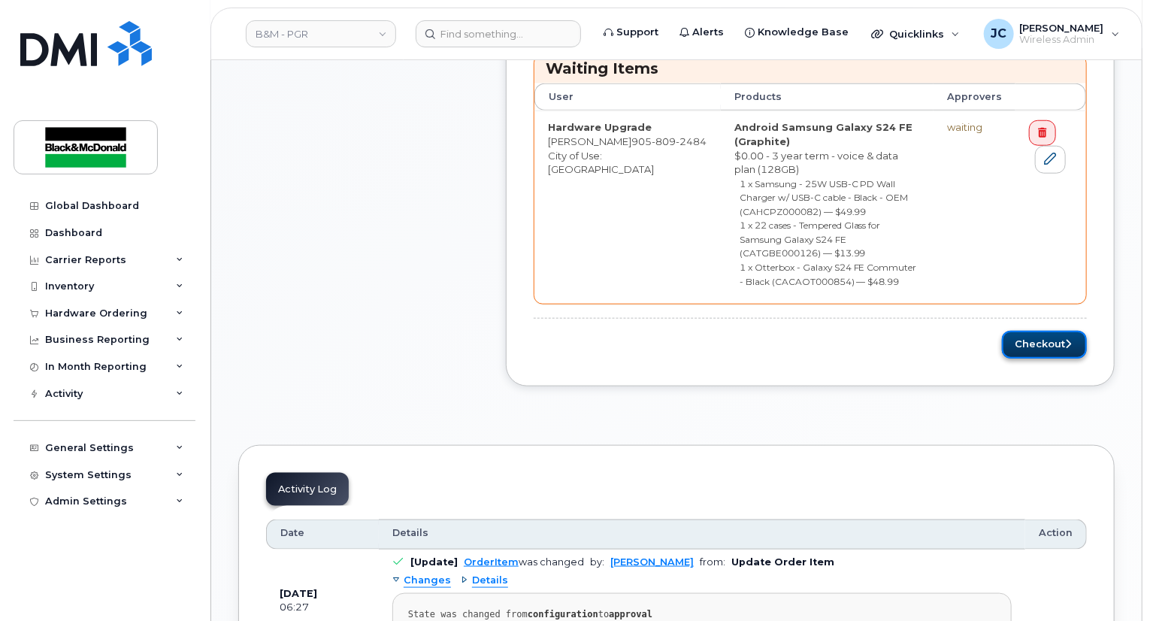
click at [1056, 331] on button "Checkout" at bounding box center [1044, 345] width 85 height 28
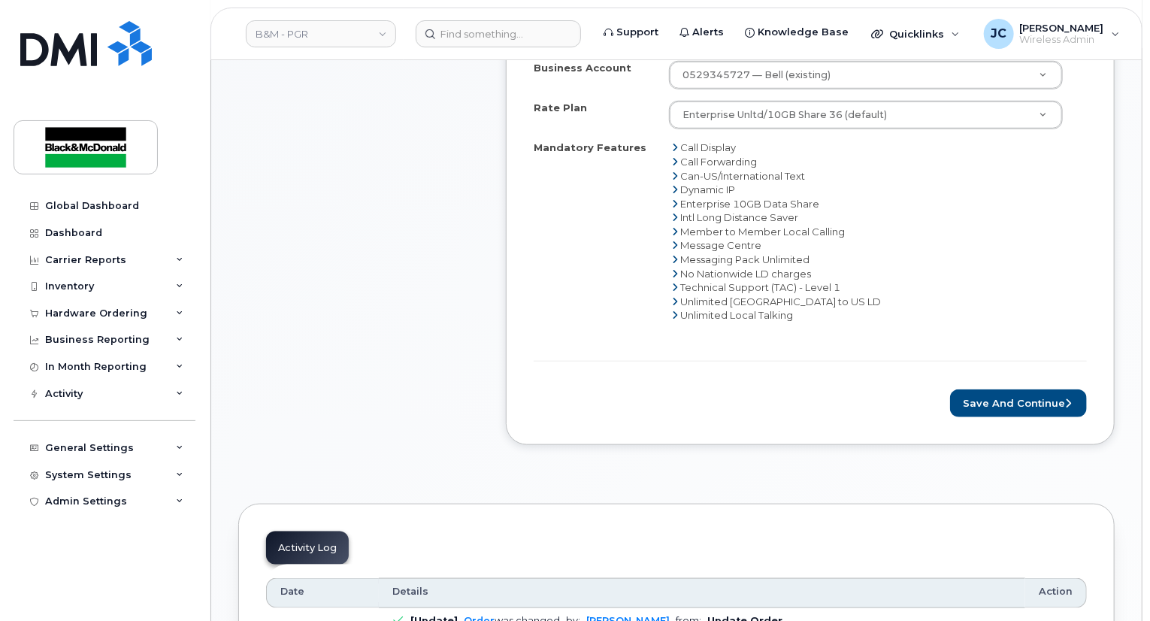
scroll to position [752, 0]
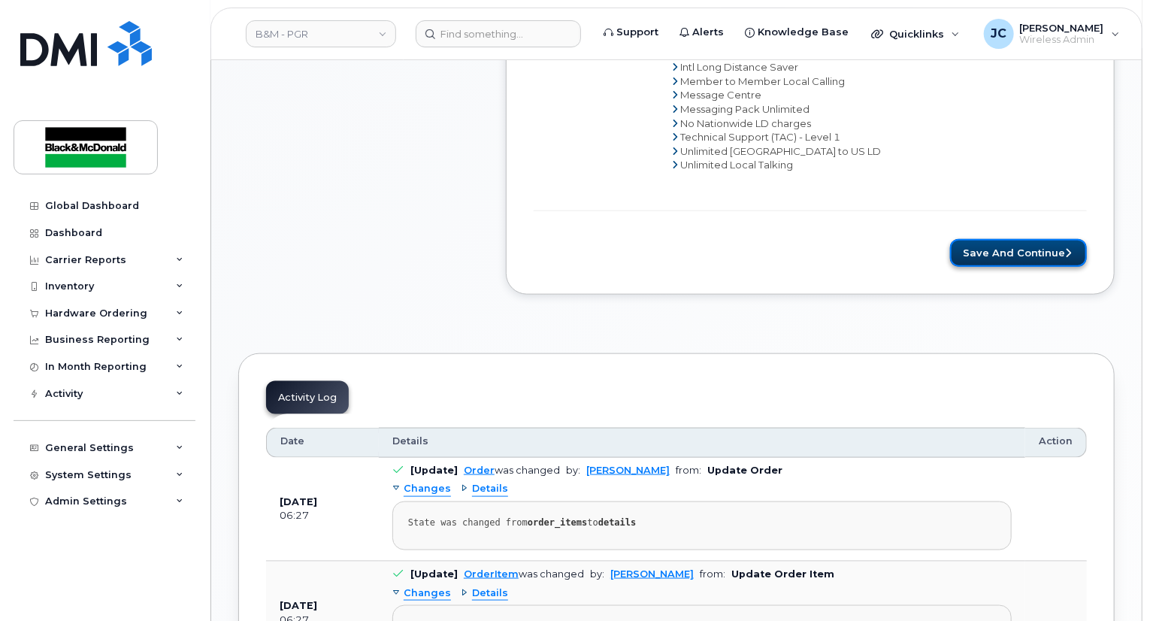
click at [982, 239] on button "Save and Continue" at bounding box center [1018, 253] width 137 height 28
click at [986, 247] on div "Please wait..." at bounding box center [810, 253] width 553 height 28
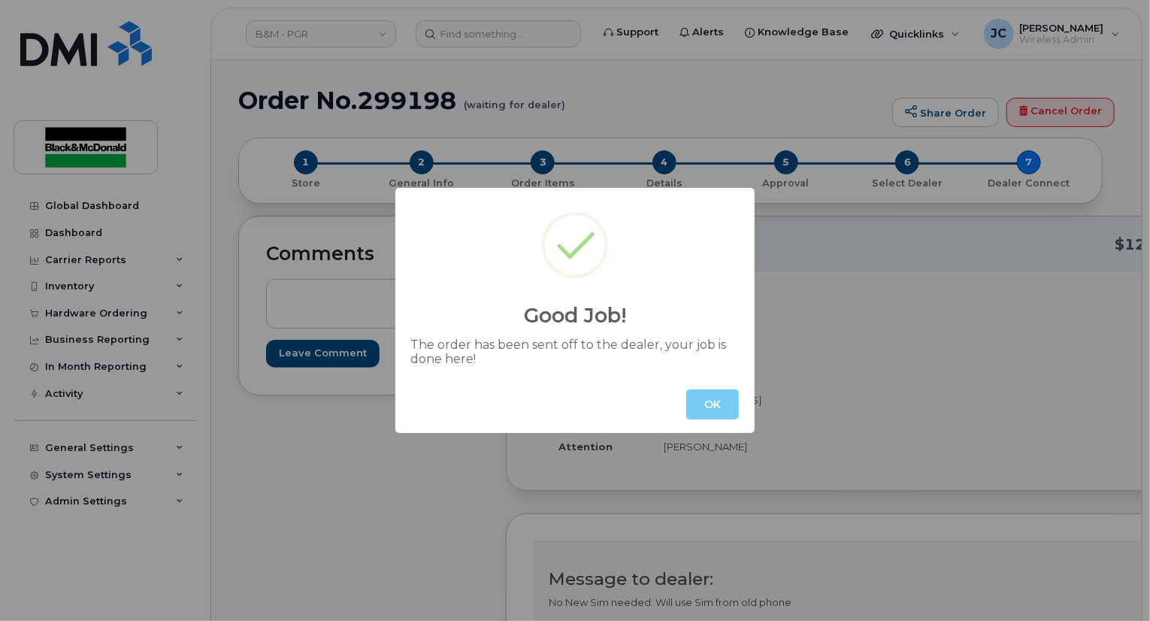
click at [720, 410] on button "OK" at bounding box center [712, 404] width 53 height 30
